Goal: Task Accomplishment & Management: Manage account settings

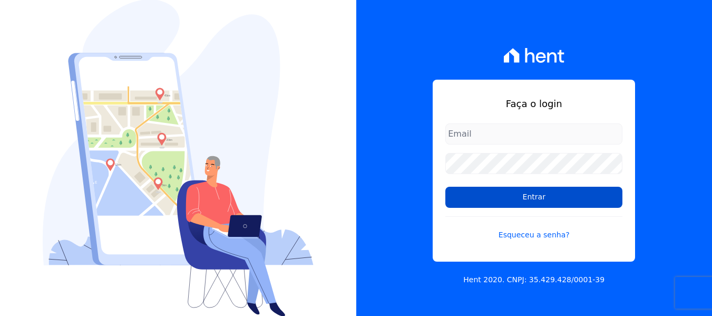
type input "[EMAIL_ADDRESS][DOMAIN_NAME]"
click at [532, 190] on input "Entrar" at bounding box center [533, 197] width 177 height 21
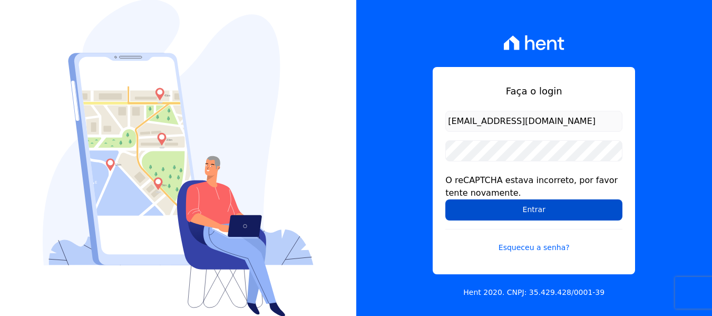
click at [530, 212] on input "Entrar" at bounding box center [533, 209] width 177 height 21
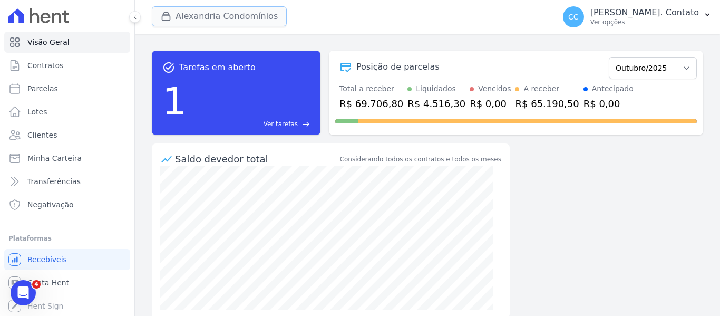
click at [228, 13] on button "Alexandria Condomínios" at bounding box center [219, 16] width 135 height 20
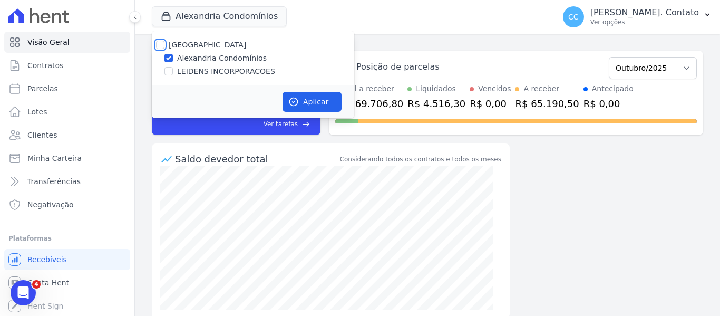
click at [158, 42] on input "Alexandria" at bounding box center [160, 45] width 8 height 8
checkbox input "true"
click at [305, 100] on button "Aplicar" at bounding box center [311, 102] width 59 height 20
